Goal: Task Accomplishment & Management: Manage account settings

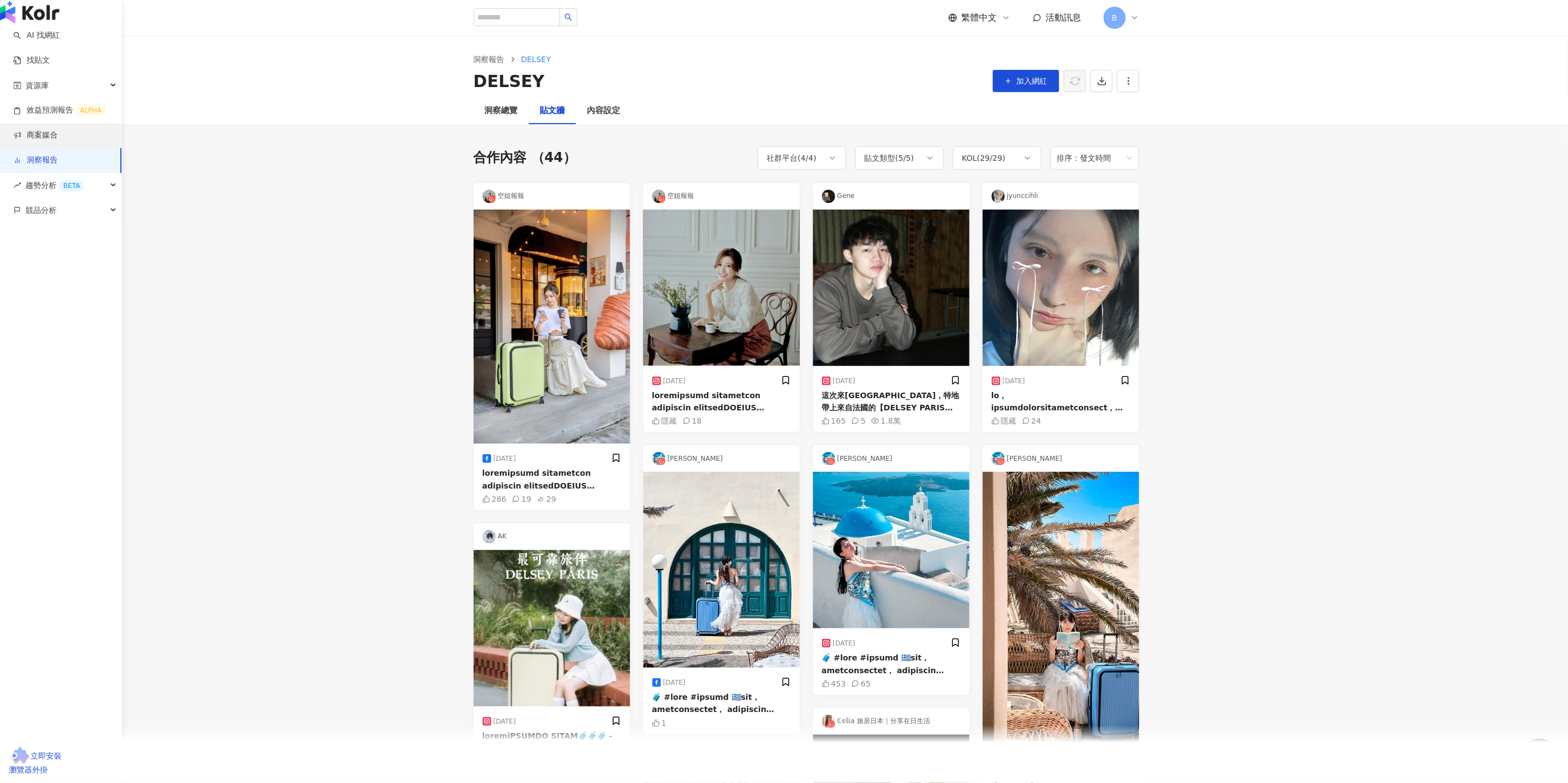
click at [58, 141] on link "商案媒合" at bounding box center [35, 135] width 44 height 11
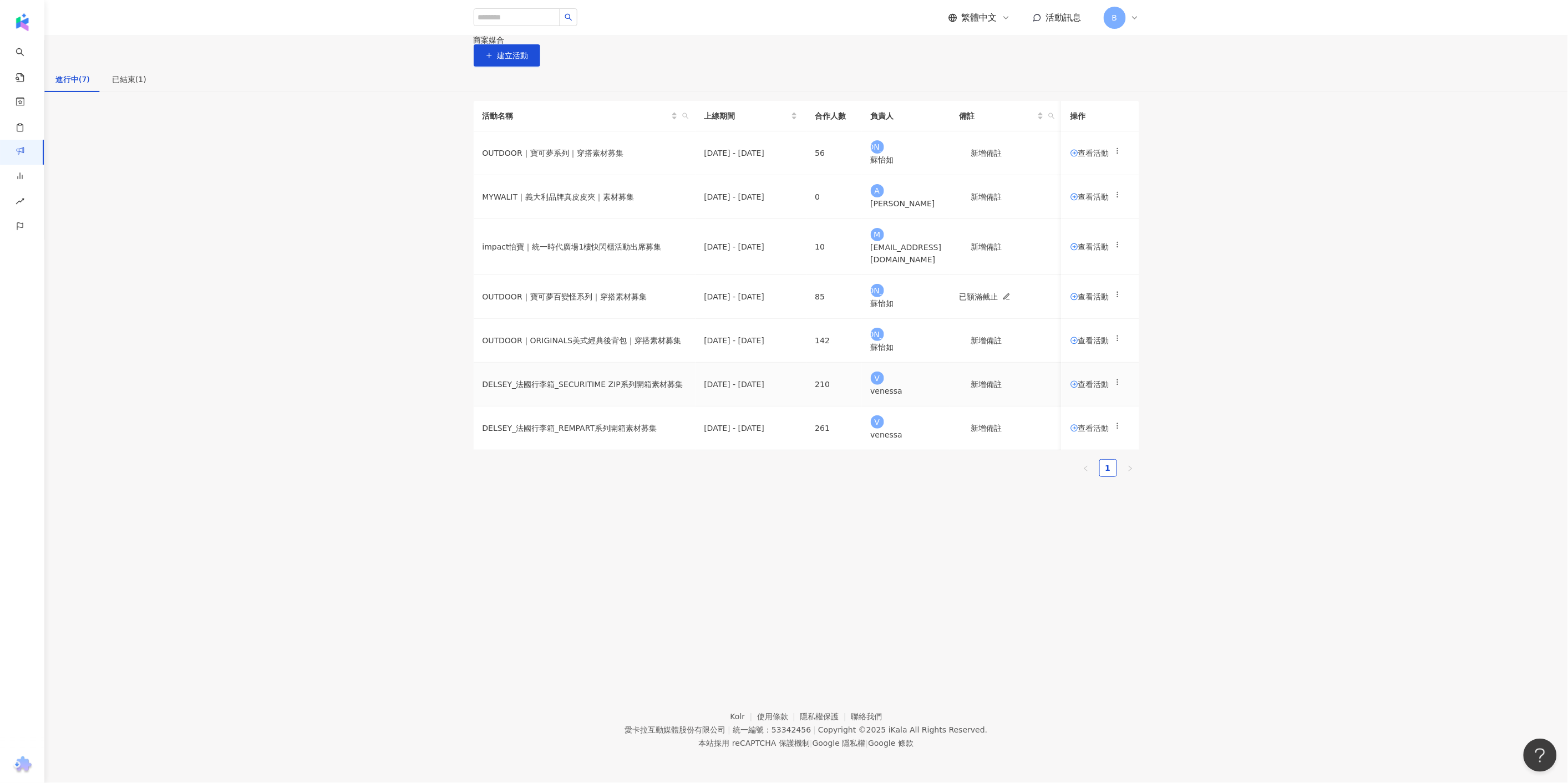
click at [1070, 388] on span "查看活動" at bounding box center [1090, 384] width 39 height 8
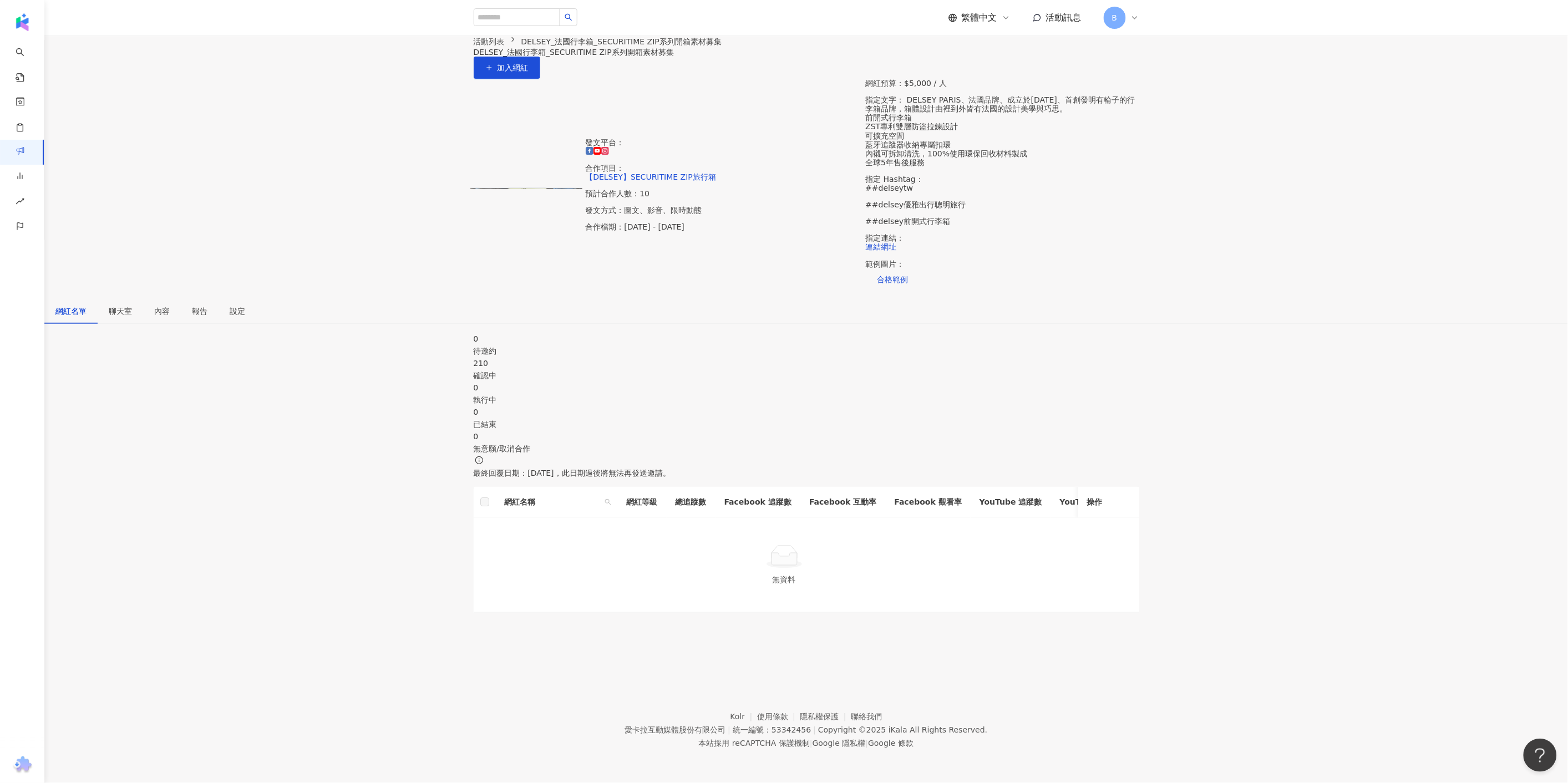
click at [661, 382] on div "210 確認中" at bounding box center [807, 369] width 666 height 24
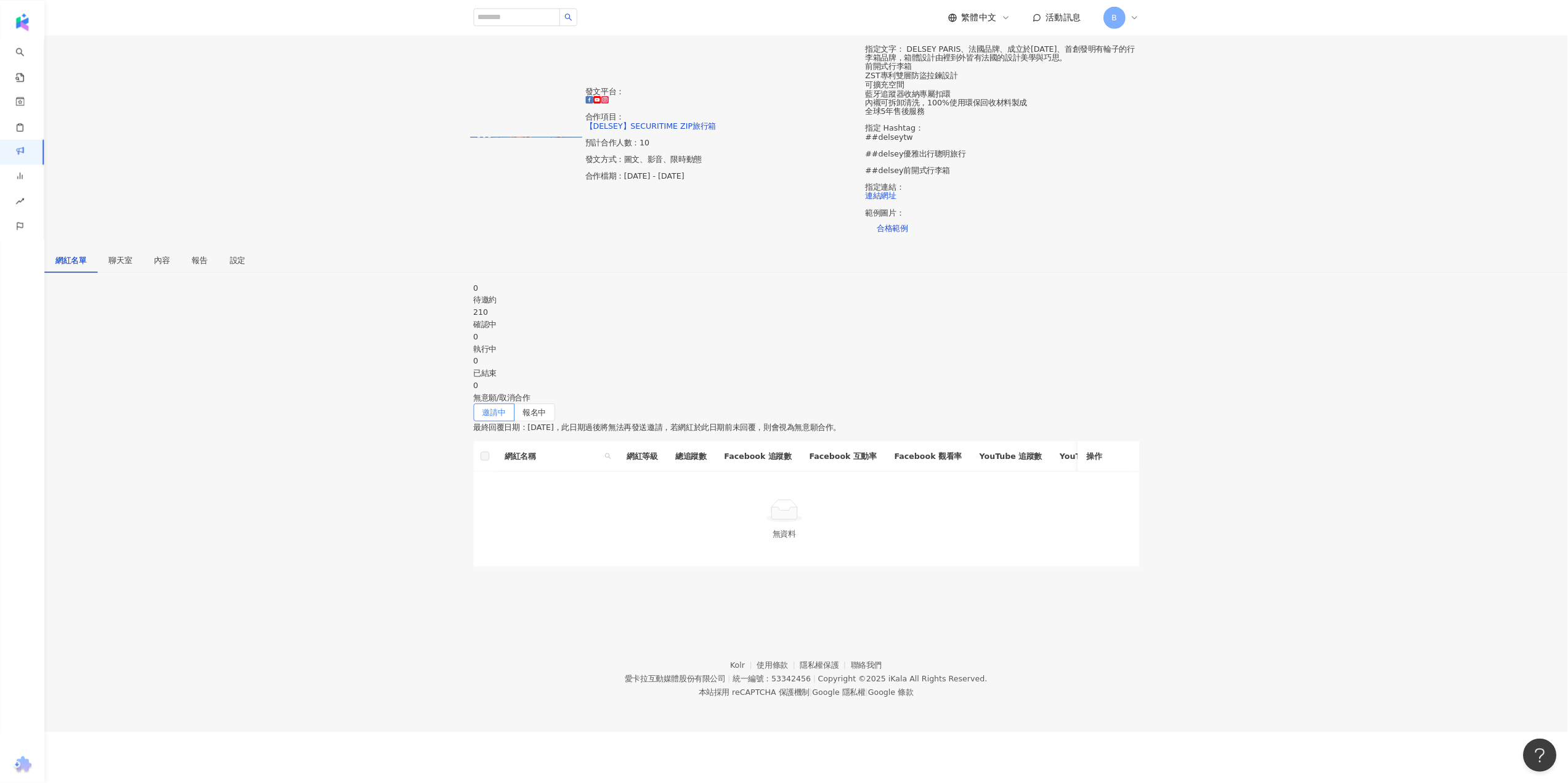
scroll to position [57, 0]
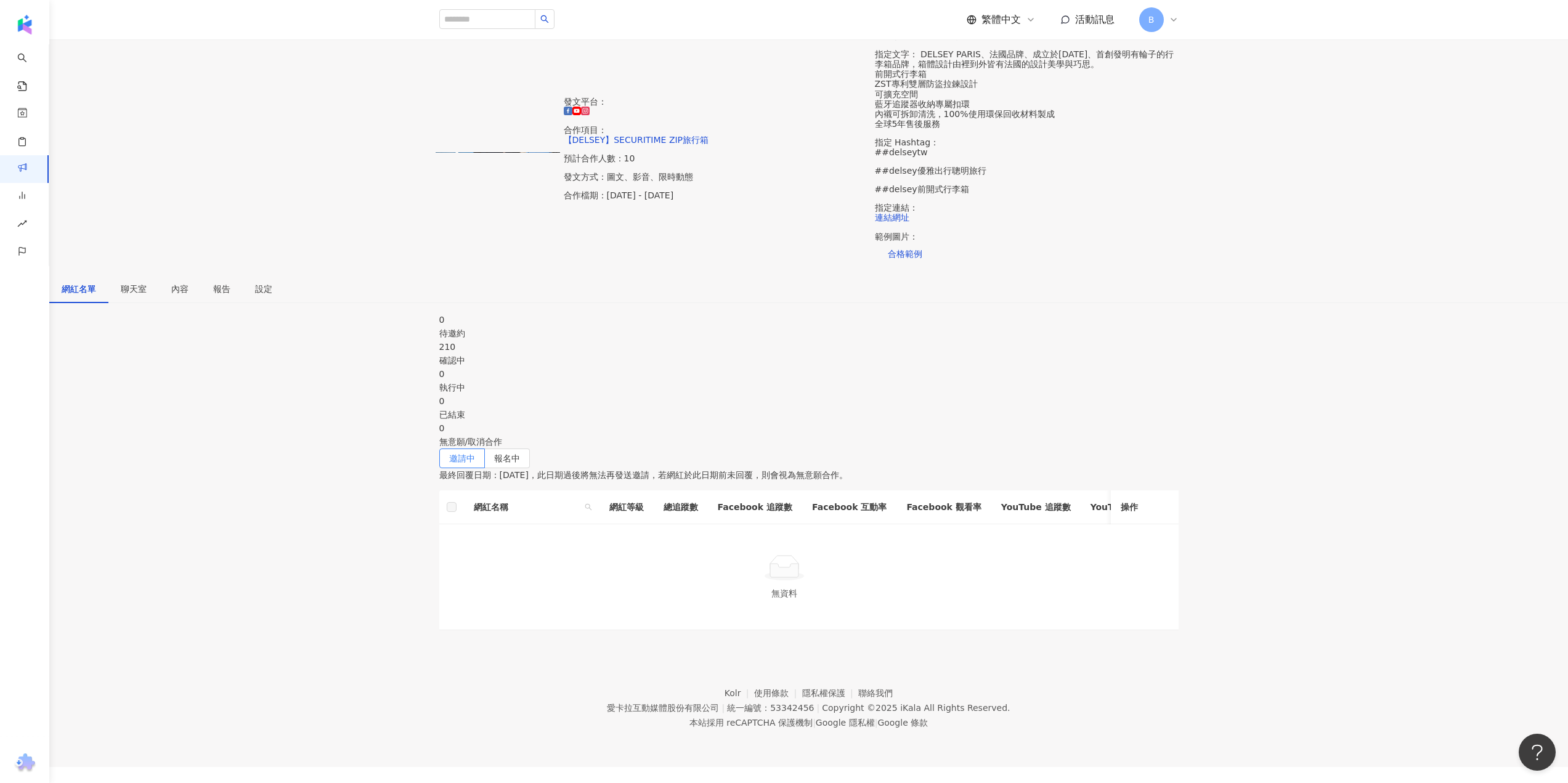
drag, startPoint x: 1705, startPoint y: 15, endPoint x: 1255, endPoint y: 309, distance: 537.5
click at [1348, 180] on div "發文平台： 合作項目： 【DELSEY】SECURITIME ZIP旅行箱 預計合作人數：10 發文方式：圖文、影音、限時動態 合作檔期：[DATE] - […" at bounding box center [809, 152] width 1519 height 244
